Goal: Obtain resource: Download file/media

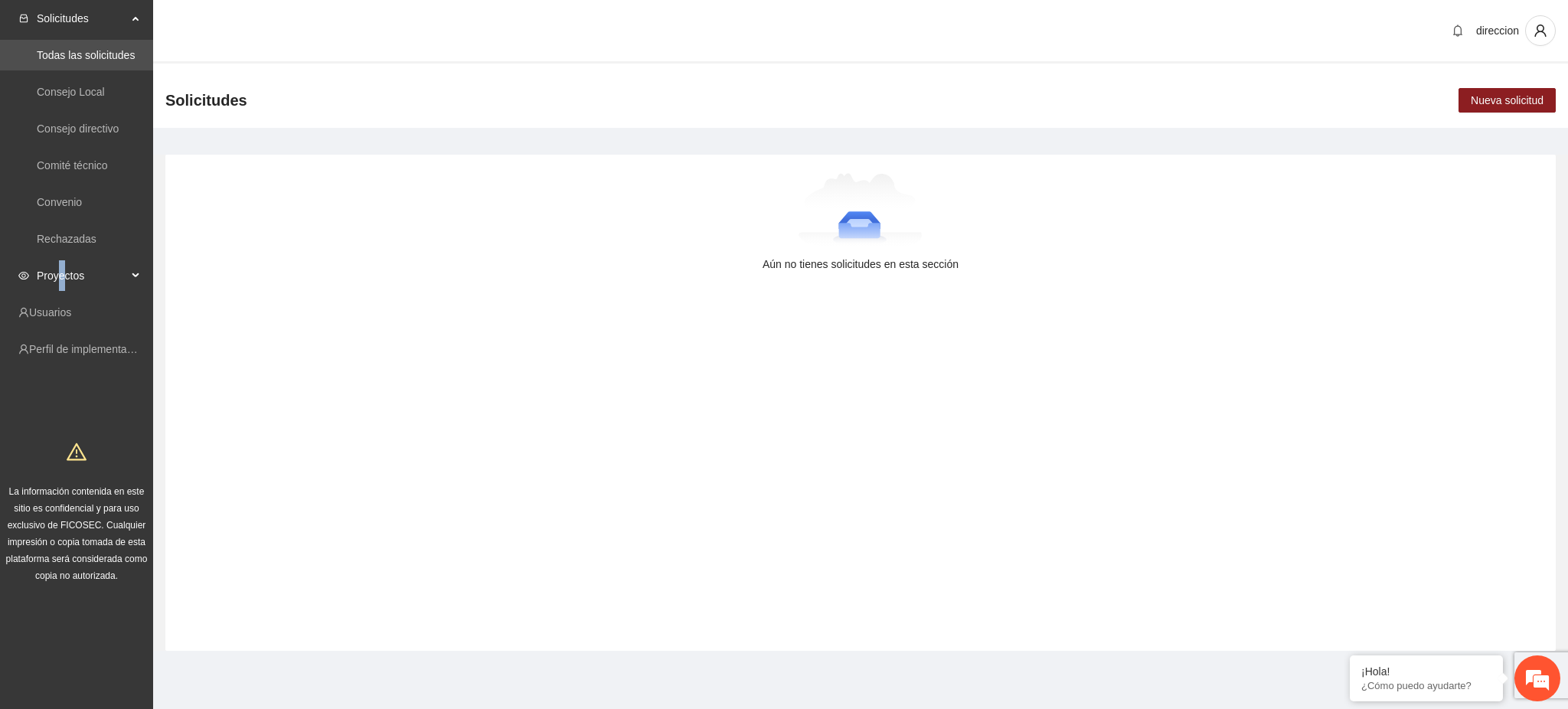
drag, startPoint x: 59, startPoint y: 274, endPoint x: 62, endPoint y: 285, distance: 11.4
click at [62, 277] on span "Proyectos" at bounding box center [82, 275] width 90 height 30
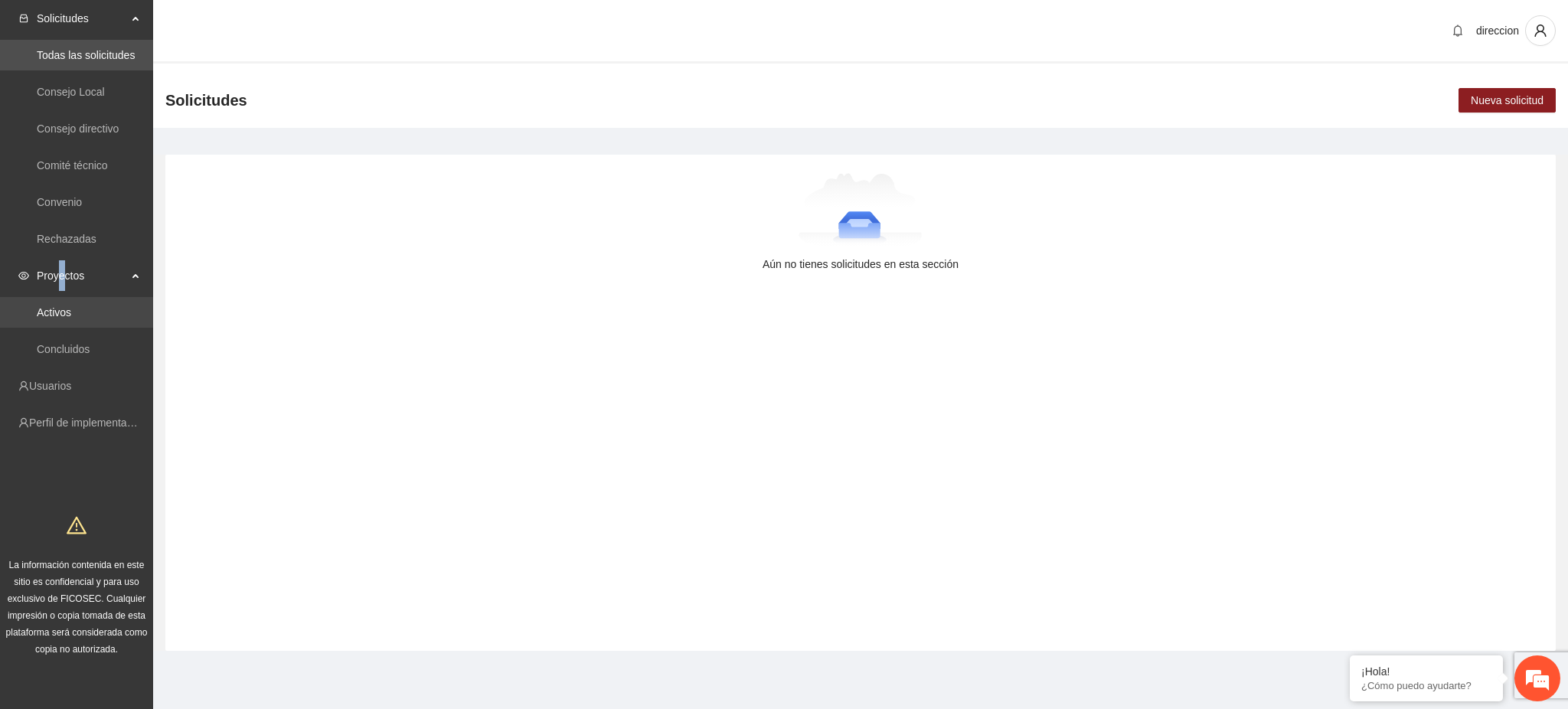
click at [57, 314] on link "Activos" at bounding box center [54, 312] width 34 height 13
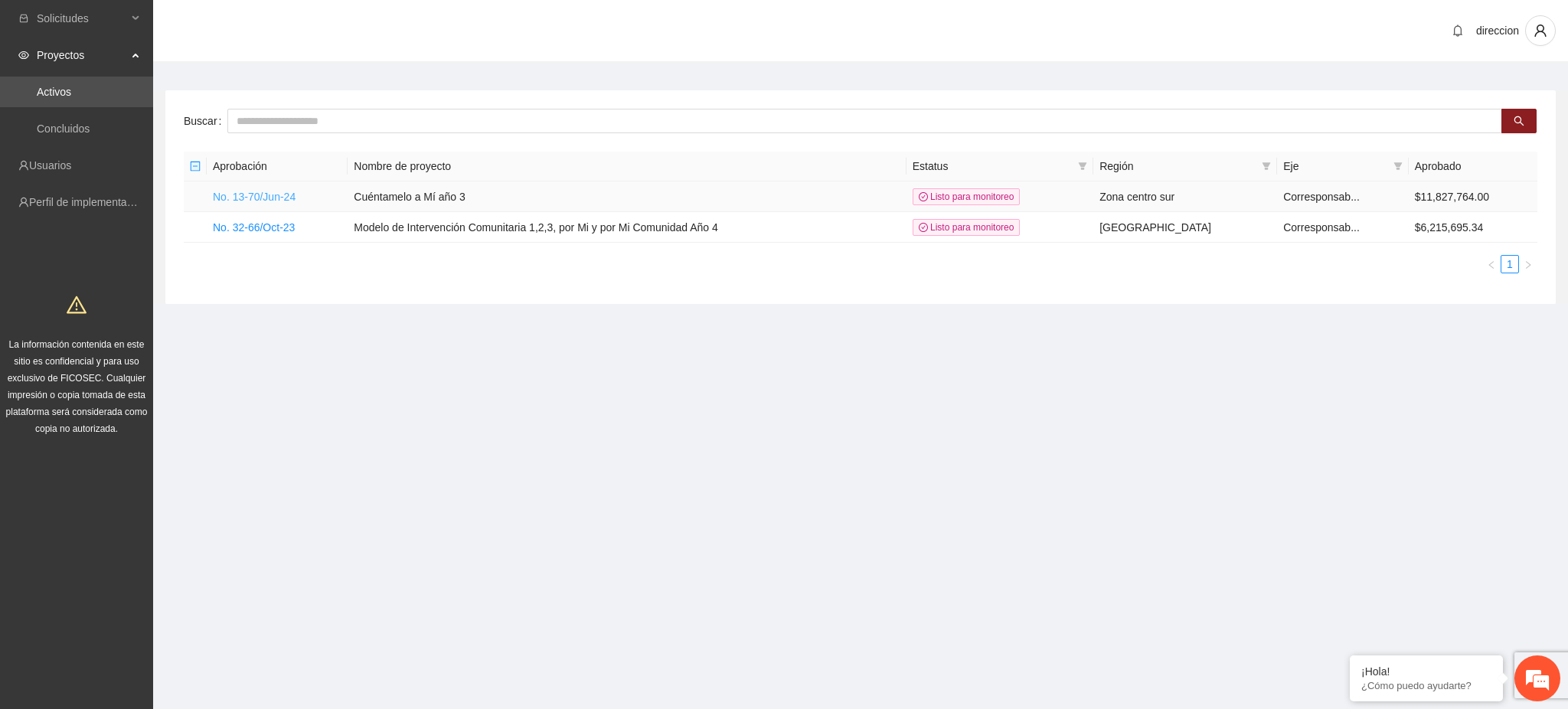
click at [263, 198] on link "No. 13-70/Jun-24" at bounding box center [254, 197] width 82 height 13
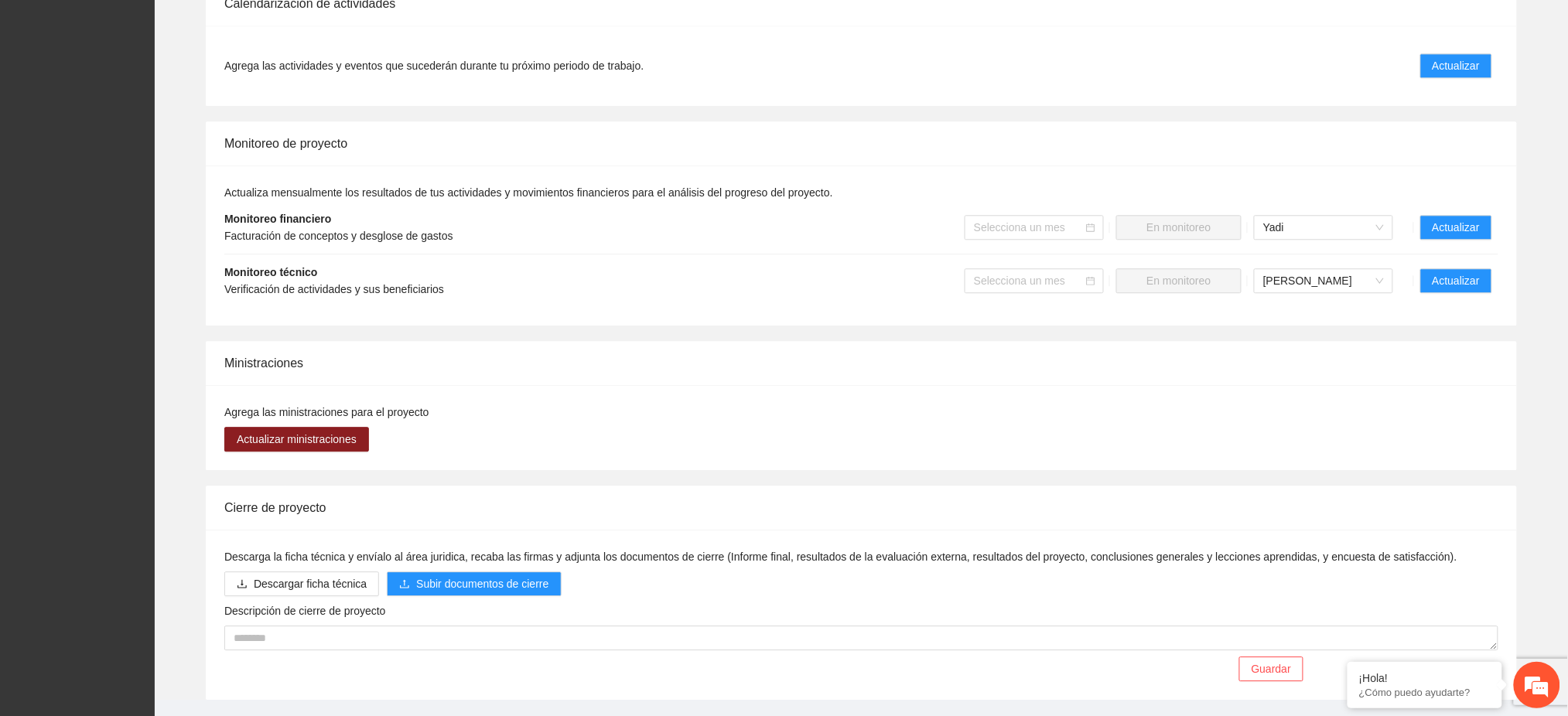
scroll to position [1313, 0]
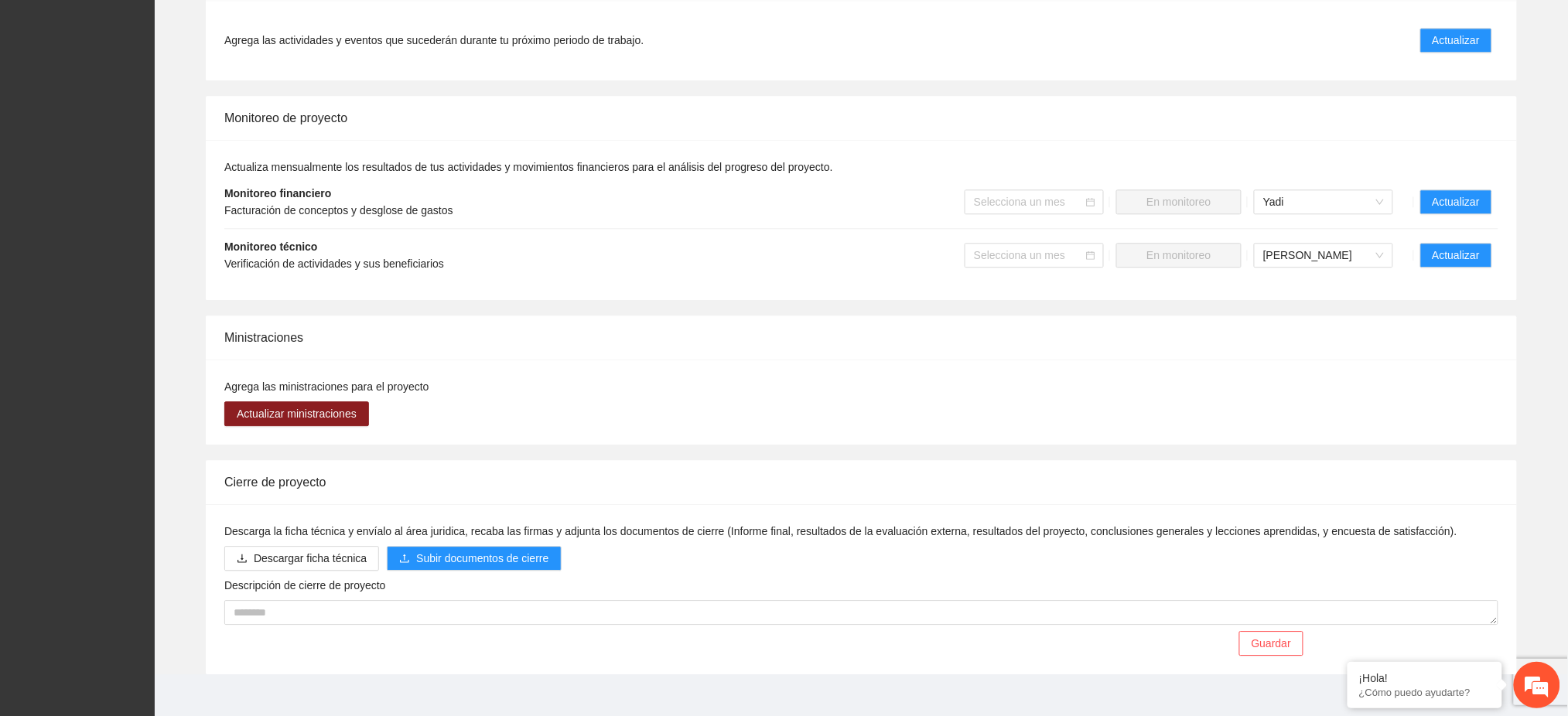
click at [1494, 193] on li "Actualizar" at bounding box center [1455, 202] width 84 height 25
click at [1488, 194] on button "Actualizar" at bounding box center [1456, 202] width 72 height 25
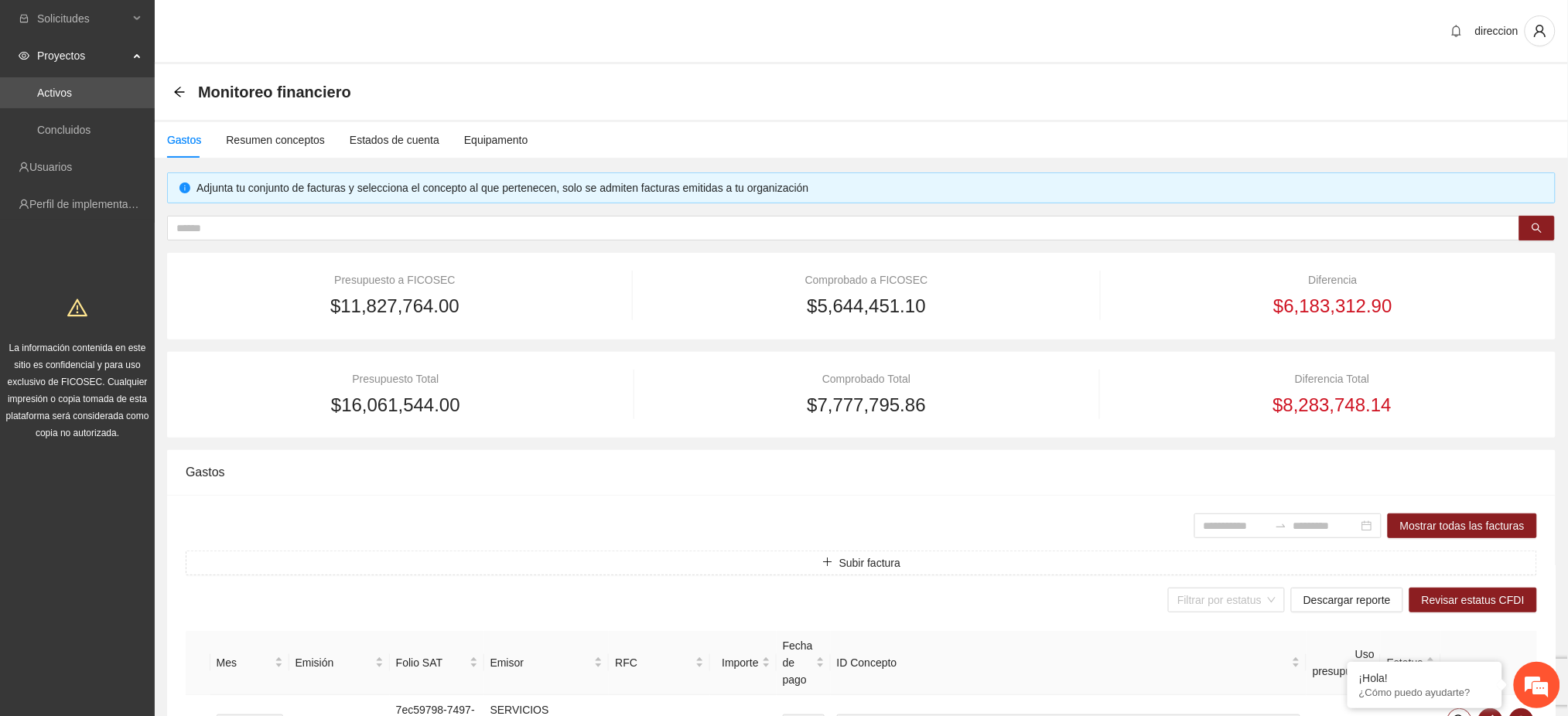
click at [443, 136] on div "Gastos Resumen conceptos Estados de cuenta Equipamento" at bounding box center [341, 140] width 374 height 36
click at [403, 143] on div "Estados de cuenta" at bounding box center [394, 139] width 90 height 17
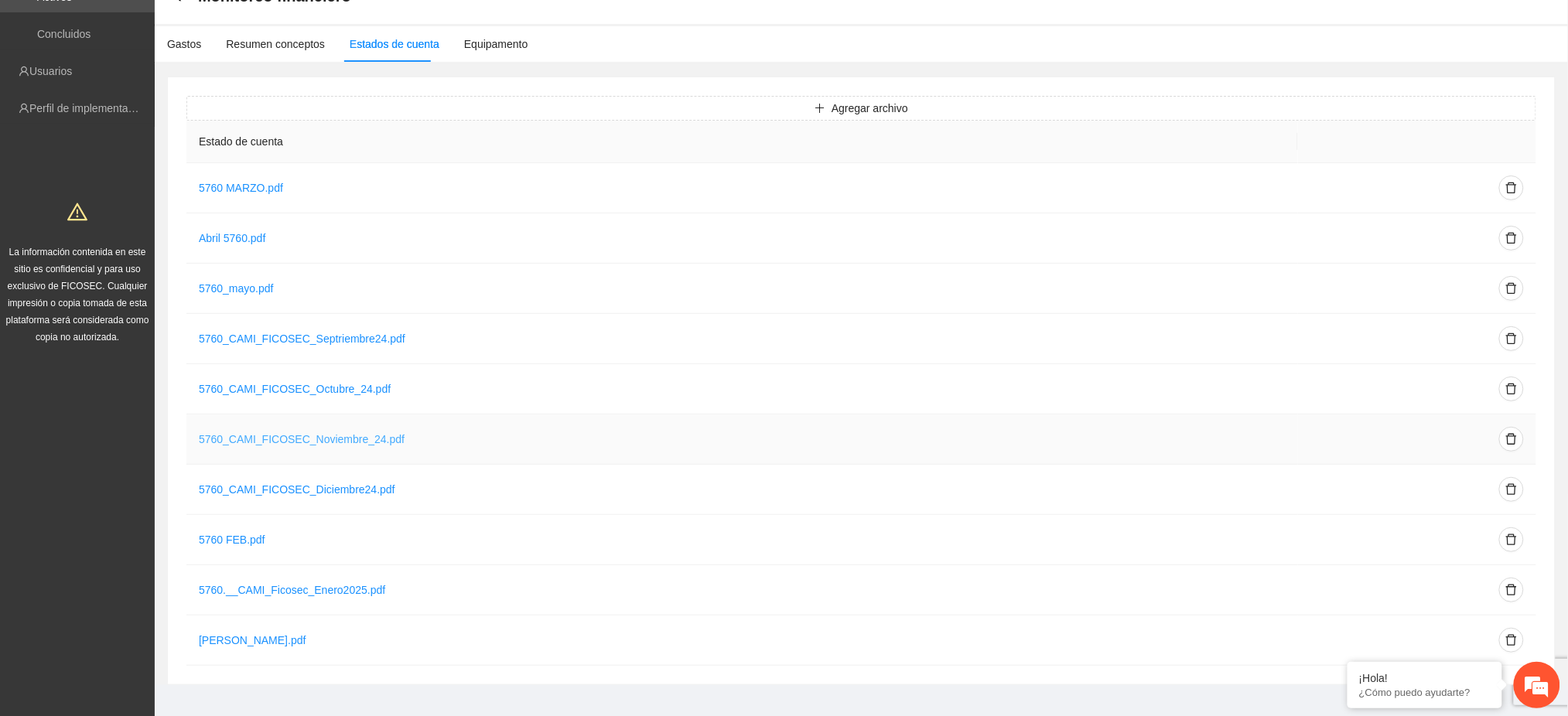
scroll to position [107, 0]
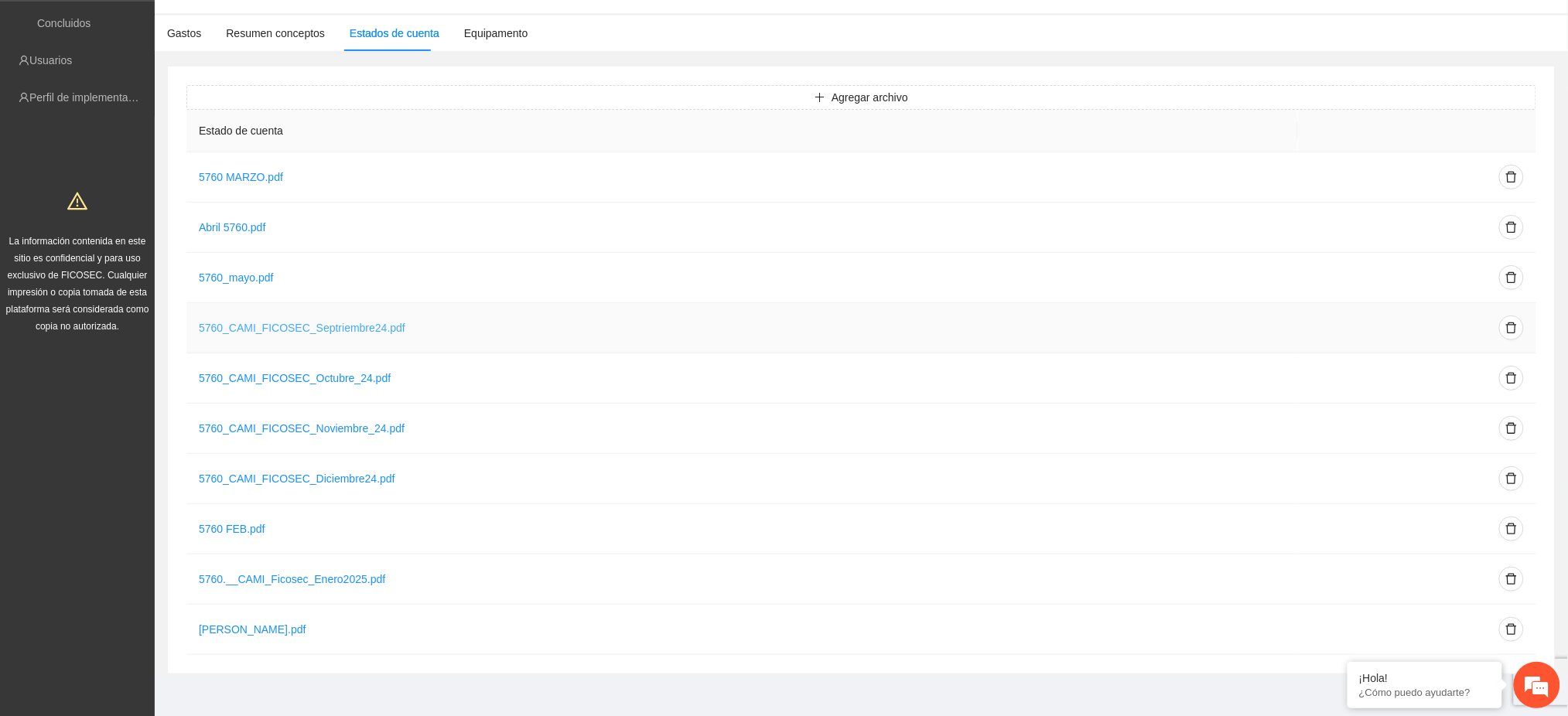
click at [354, 328] on link "5760_CAMI_FICOSEC_Septriembre24.pdf" at bounding box center [302, 327] width 207 height 13
click at [300, 483] on link "5760_CAMI_FICOSEC_Diciembre24.pdf" at bounding box center [297, 479] width 197 height 13
click at [224, 527] on link "5760 FEB.pdf" at bounding box center [231, 529] width 66 height 13
